Goal: Register for event/course

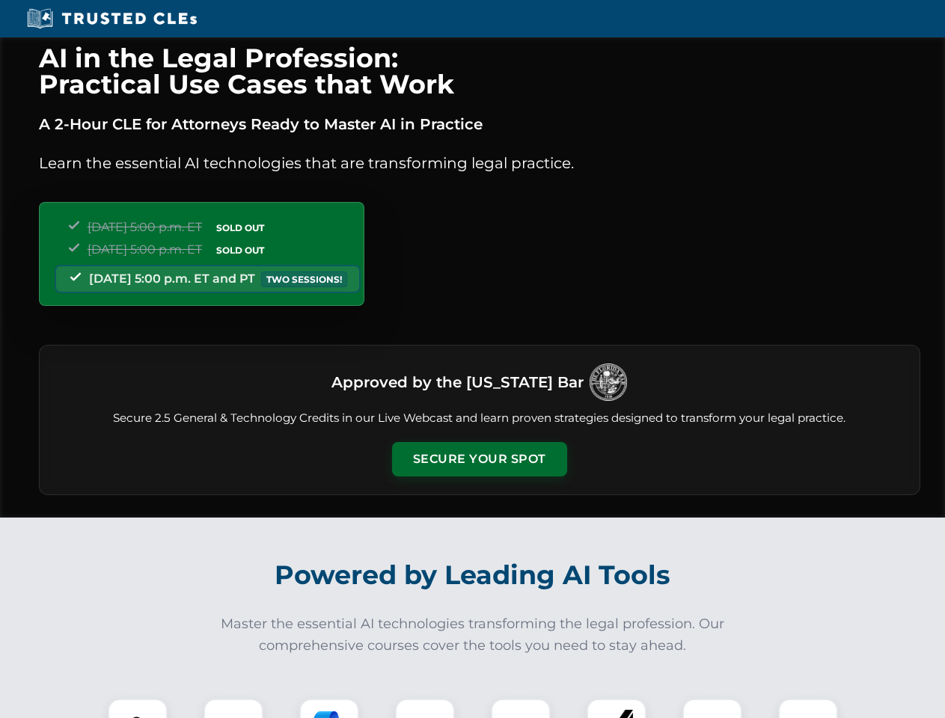
click at [479, 459] on button "Secure Your Spot" at bounding box center [479, 459] width 175 height 34
click at [138, 709] on img at bounding box center [137, 728] width 43 height 43
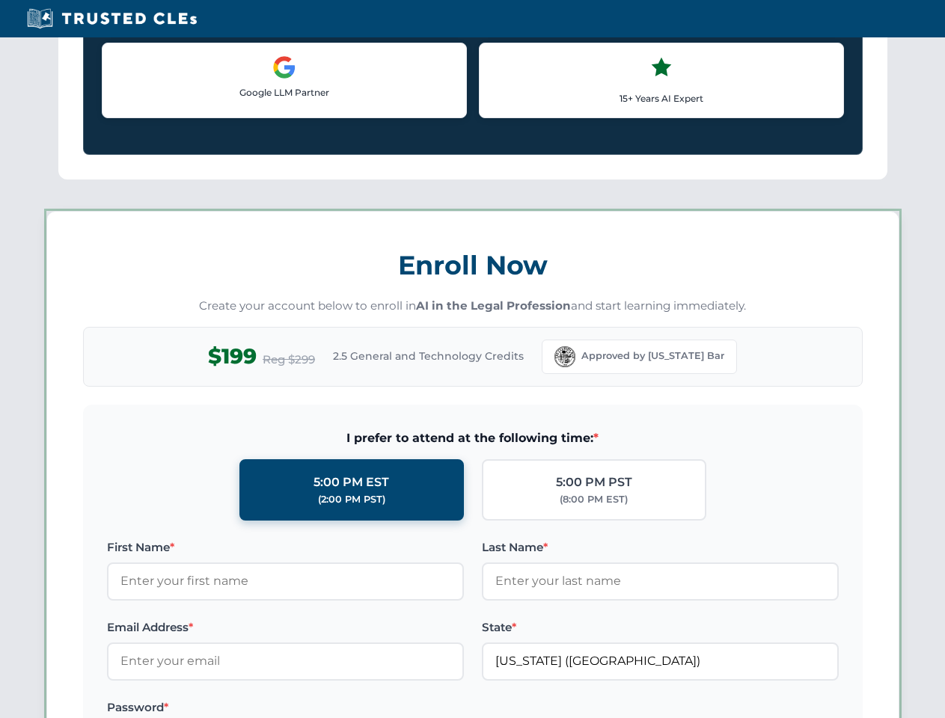
click at [329, 709] on label "Password *" at bounding box center [285, 708] width 357 height 18
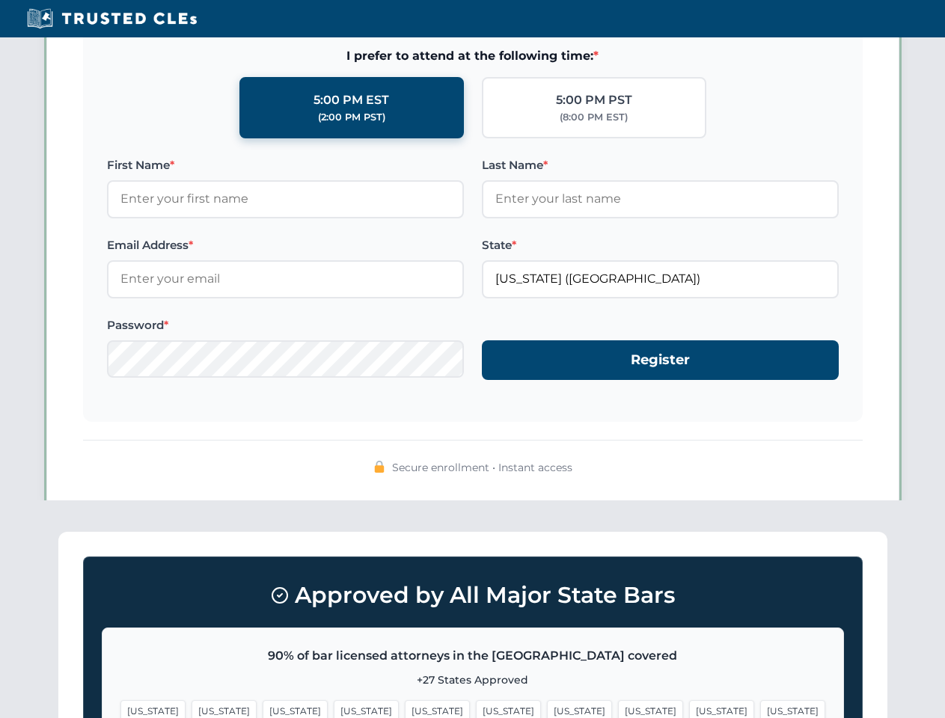
click at [689, 709] on span "[US_STATE]" at bounding box center [721, 711] width 65 height 22
